Goal: Task Accomplishment & Management: Complete application form

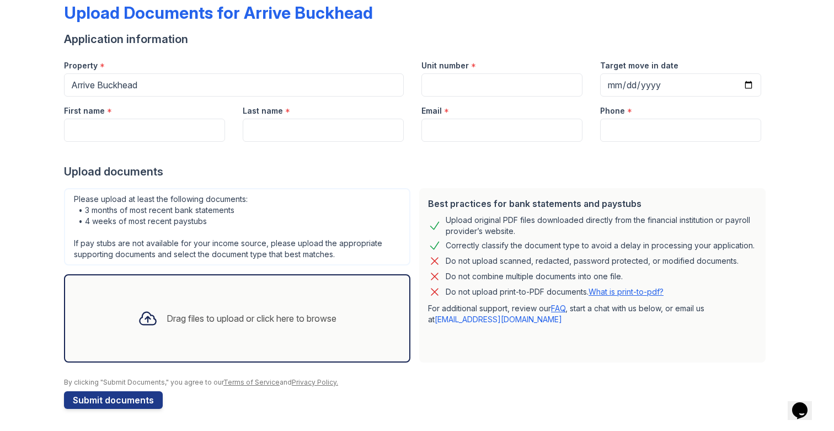
scroll to position [18, 0]
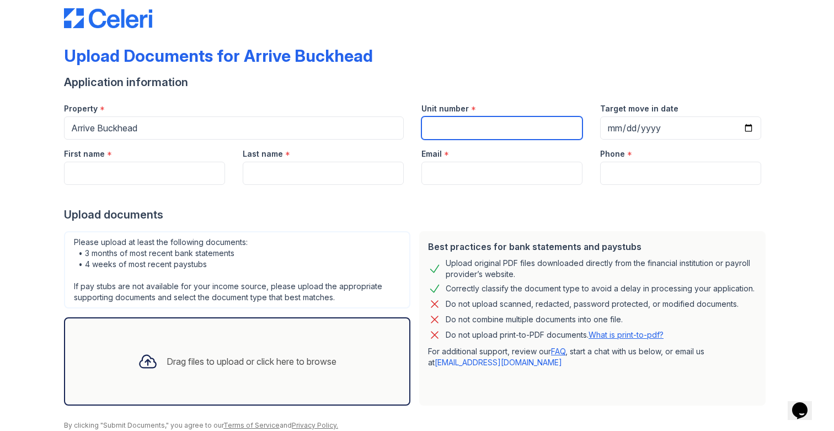
click at [458, 130] on input "Unit number" at bounding box center [501, 127] width 161 height 23
type input "N/A"
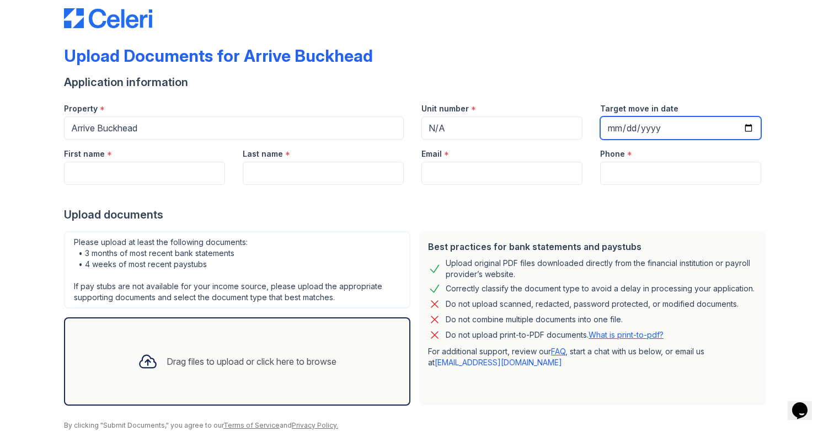
click at [650, 125] on input "Target move in date" at bounding box center [680, 127] width 161 height 23
click at [605, 129] on input "Target move in date" at bounding box center [680, 127] width 161 height 23
type input "[DATE]"
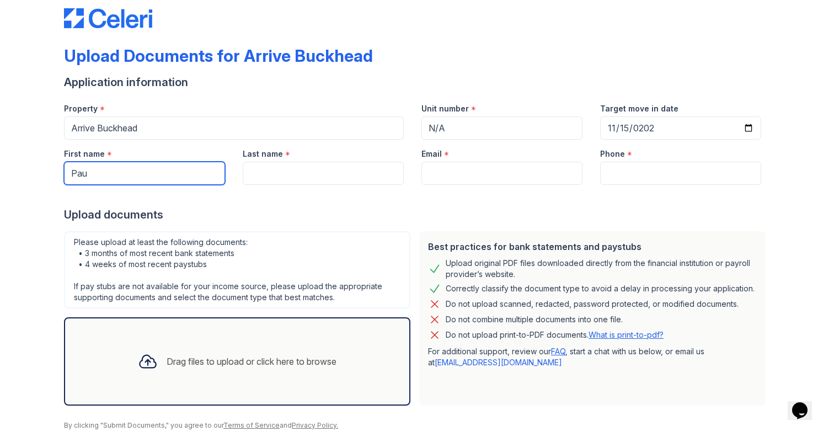
type input "Paulo"
type input "[GEOGRAPHIC_DATA]"
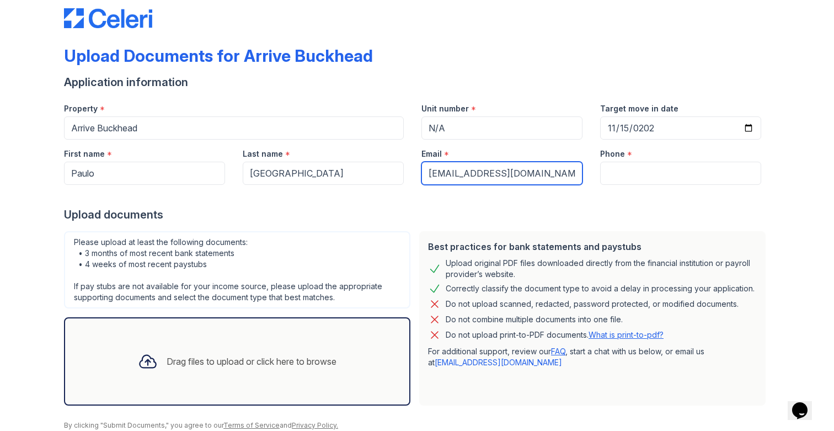
click at [503, 179] on input "[EMAIL_ADDRESS][DOMAIN_NAME]" at bounding box center [501, 173] width 161 height 23
type input "[EMAIL_ADDRESS][DOMAIN_NAME]"
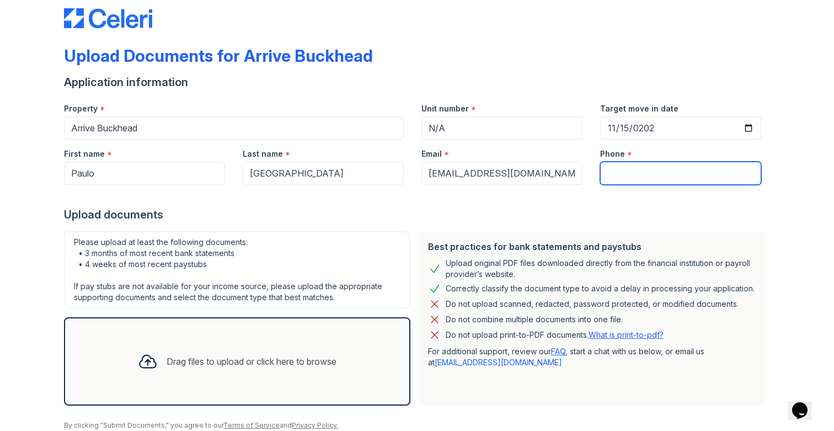
click at [614, 177] on input "Phone" at bounding box center [680, 173] width 161 height 23
type input "[PHONE_NUMBER]"
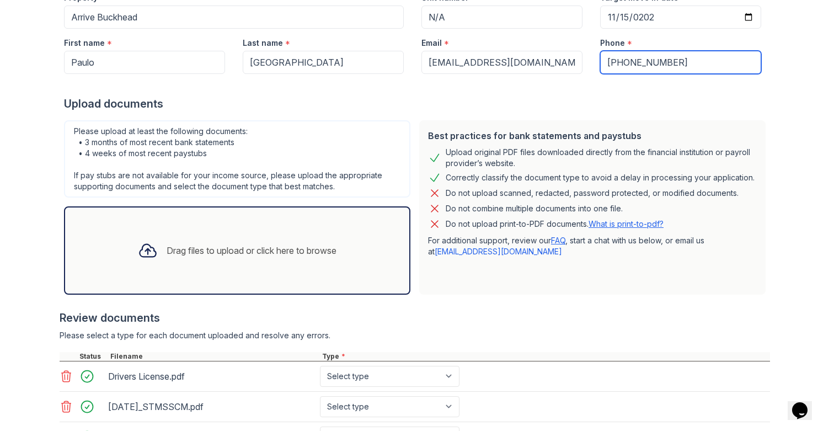
scroll to position [286, 0]
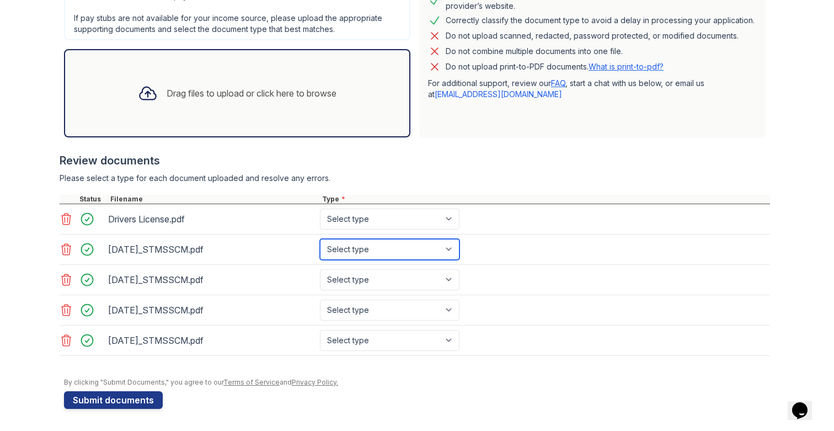
click at [414, 250] on select "Select type Paystub Bank Statement Offer Letter Tax Documents Benefit Award Let…" at bounding box center [390, 249] width 140 height 21
select select "bank_statement"
click at [320, 239] on select "Select type Paystub Bank Statement Offer Letter Tax Documents Benefit Award Let…" at bounding box center [390, 249] width 140 height 21
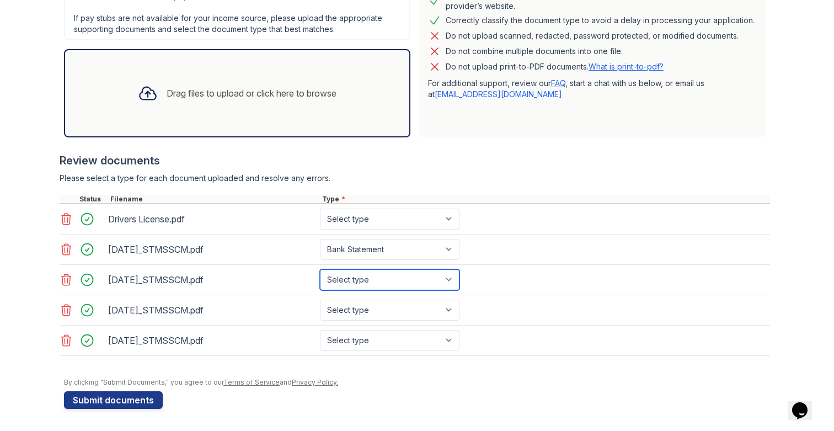
click at [362, 283] on select "Select type Paystub Bank Statement Offer Letter Tax Documents Benefit Award Let…" at bounding box center [390, 279] width 140 height 21
select select "bank_statement"
click at [320, 269] on select "Select type Paystub Bank Statement Offer Letter Tax Documents Benefit Award Let…" at bounding box center [390, 279] width 140 height 21
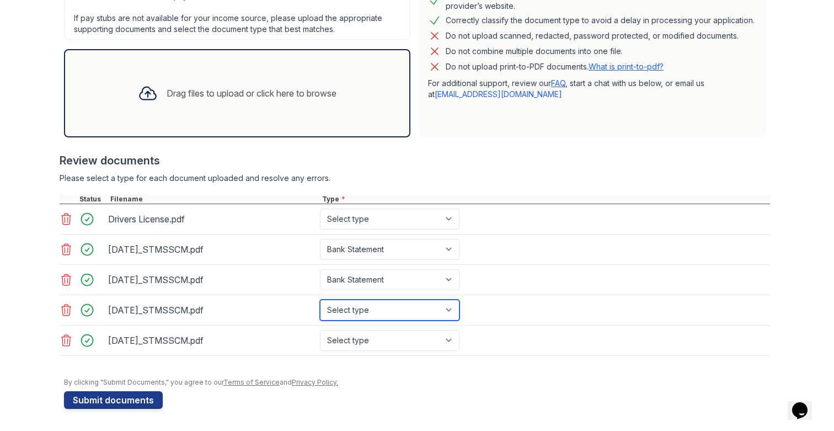
click at [339, 304] on select "Select type Paystub Bank Statement Offer Letter Tax Documents Benefit Award Let…" at bounding box center [390, 310] width 140 height 21
select select "bank_statement"
click at [320, 300] on select "Select type Paystub Bank Statement Offer Letter Tax Documents Benefit Award Let…" at bounding box center [390, 310] width 140 height 21
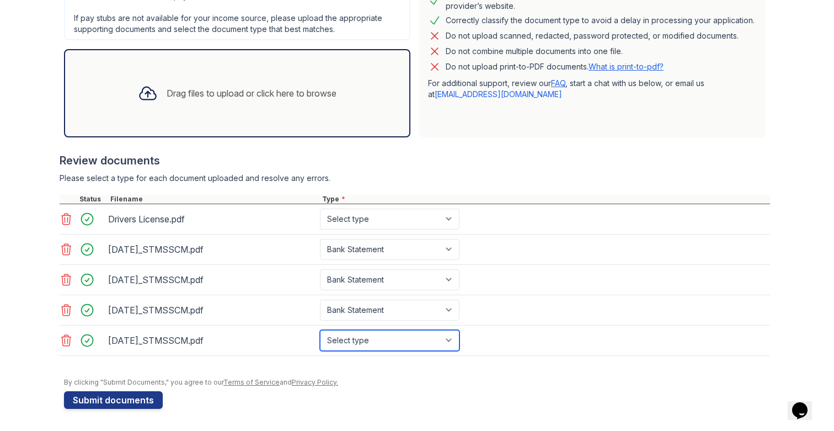
click at [349, 336] on select "Select type Paystub Bank Statement Offer Letter Tax Documents Benefit Award Let…" at bounding box center [390, 340] width 140 height 21
select select "bank_statement"
click at [320, 330] on select "Select type Paystub Bank Statement Offer Letter Tax Documents Benefit Award Let…" at bounding box center [390, 340] width 140 height 21
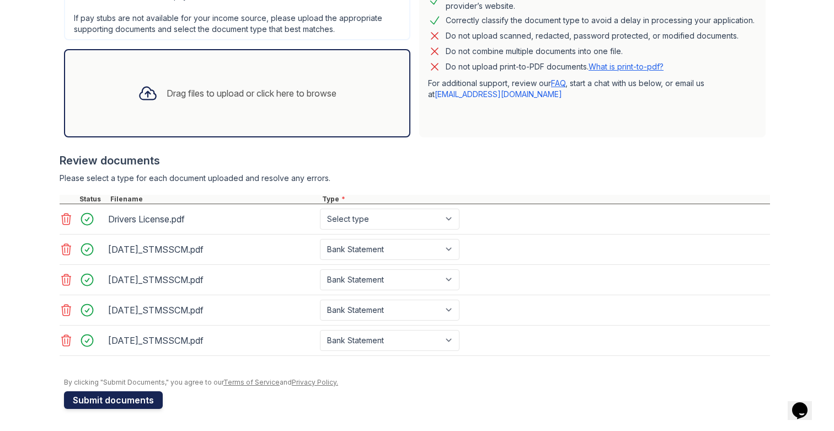
click at [129, 397] on button "Submit documents" at bounding box center [113, 400] width 99 height 18
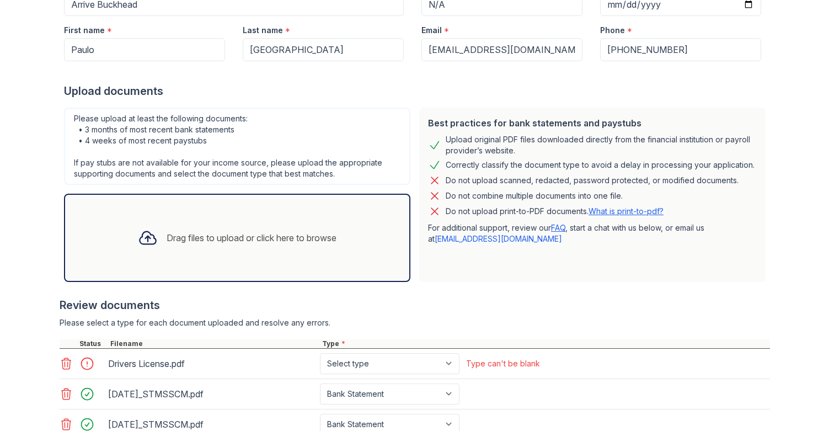
scroll to position [317, 0]
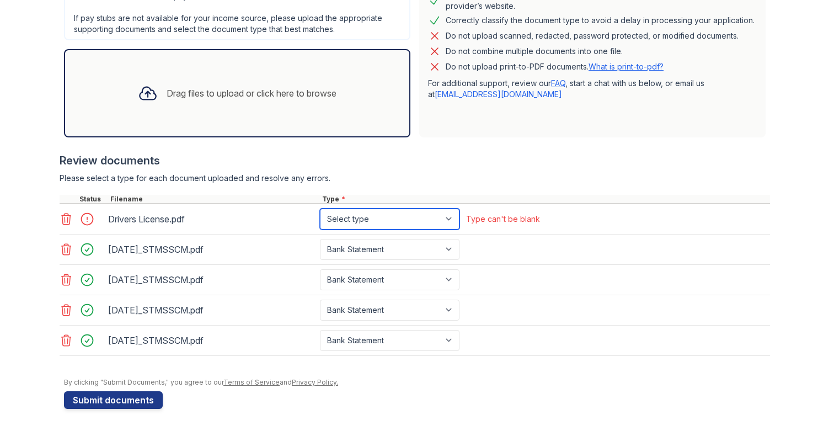
click at [378, 218] on select "Select type Paystub Bank Statement Offer Letter Tax Documents Benefit Award Let…" at bounding box center [390, 219] width 140 height 21
select select "other"
click at [320, 209] on select "Select type Paystub Bank Statement Offer Letter Tax Documents Benefit Award Let…" at bounding box center [390, 219] width 140 height 21
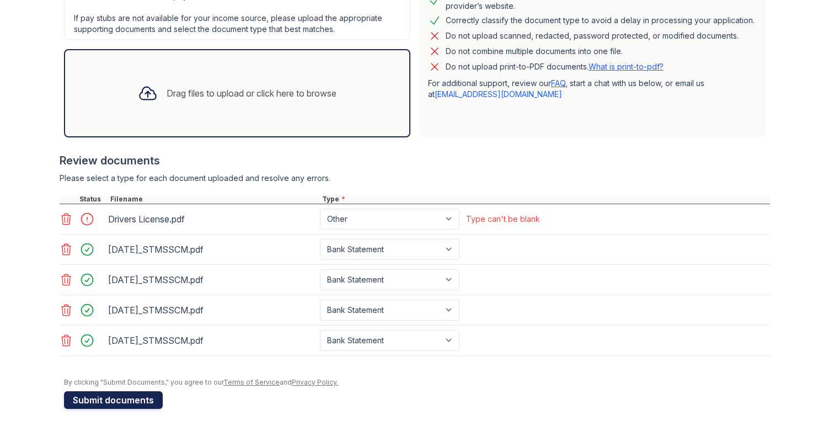
click at [129, 398] on button "Submit documents" at bounding box center [113, 400] width 99 height 18
